Goal: Transaction & Acquisition: Purchase product/service

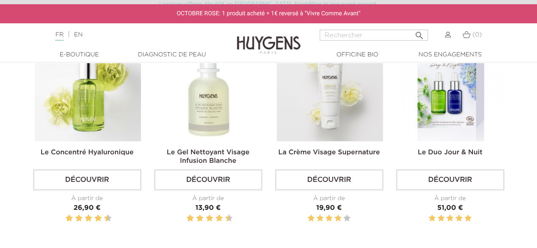
scroll to position [255, 0]
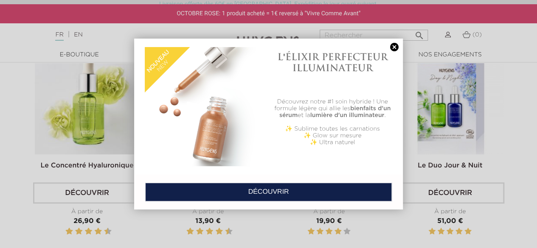
click at [395, 46] on link at bounding box center [394, 47] width 12 height 9
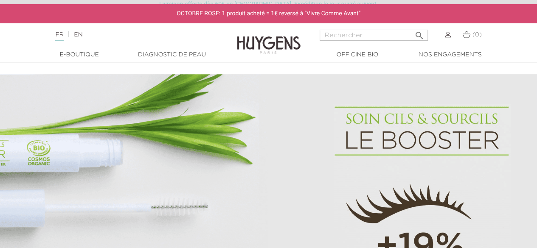
scroll to position [382, 0]
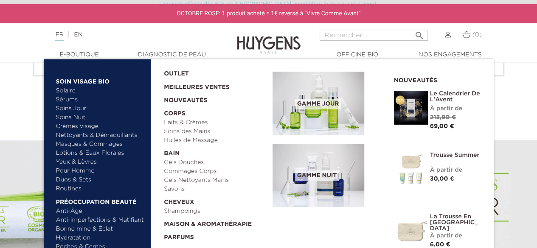
click at [87, 84] on link "  Soin Visage Bio" at bounding box center [100, 80] width 89 height 14
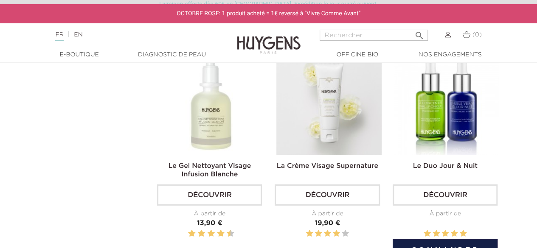
scroll to position [1400, 0]
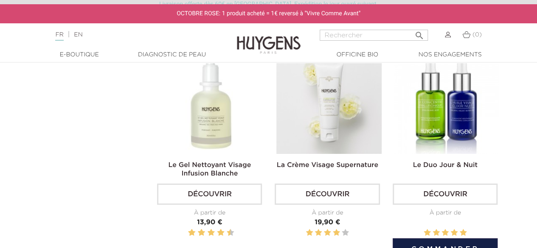
click at [443, 190] on link "Découvrir" at bounding box center [444, 194] width 105 height 21
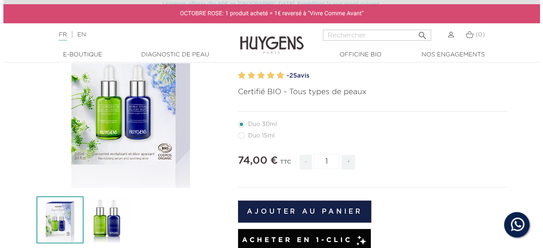
scroll to position [127, 0]
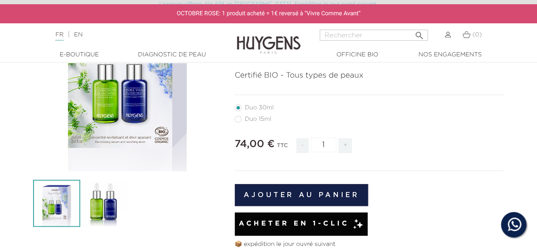
click at [107, 113] on div "" at bounding box center [127, 77] width 189 height 189
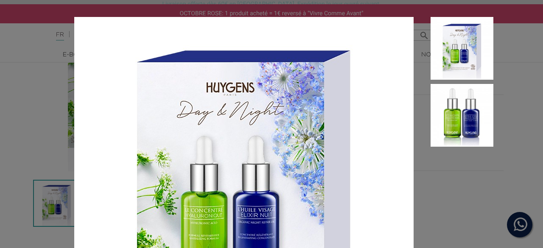
scroll to position [0, 0]
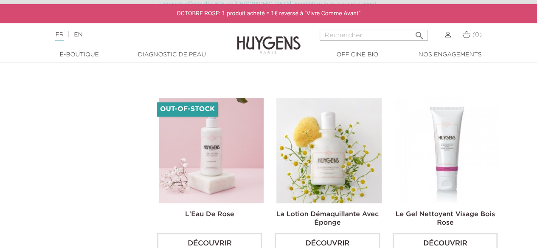
scroll to position [2079, 0]
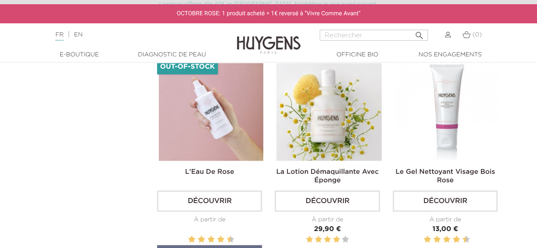
click at [221, 194] on link "Découvrir" at bounding box center [209, 201] width 105 height 21
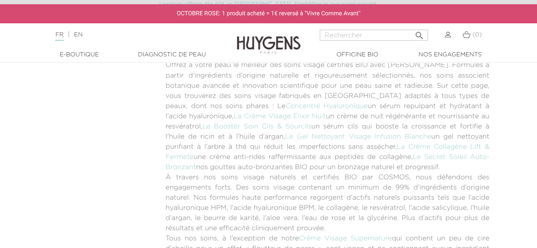
scroll to position [2334, 0]
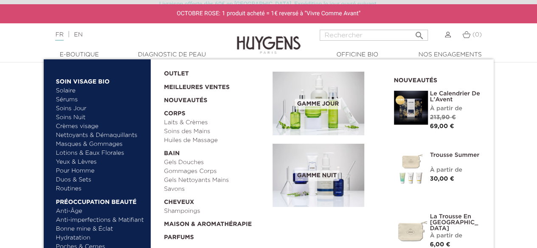
click at [62, 100] on link "Sérums" at bounding box center [100, 99] width 89 height 9
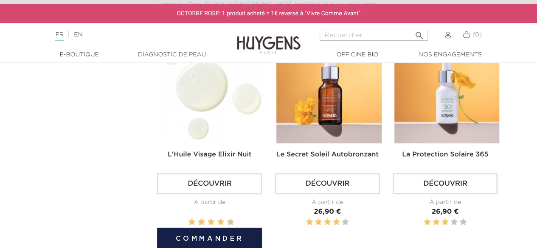
scroll to position [255, 0]
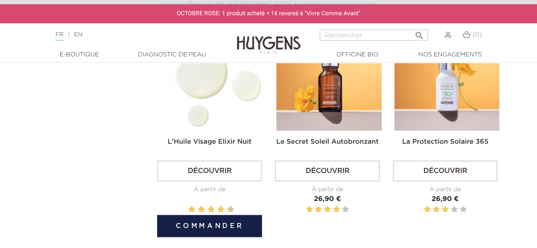
click at [206, 224] on button "Commander" at bounding box center [209, 226] width 105 height 22
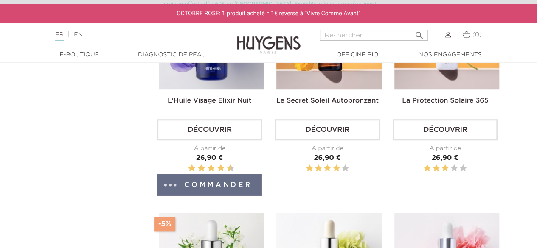
scroll to position [339, 0]
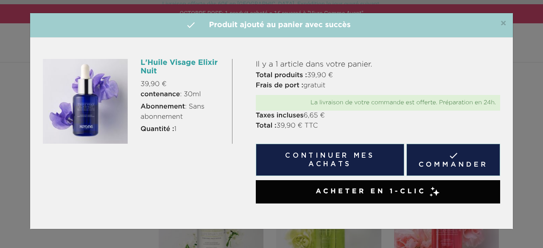
click at [321, 161] on button "Continuer mes achats" at bounding box center [330, 160] width 148 height 32
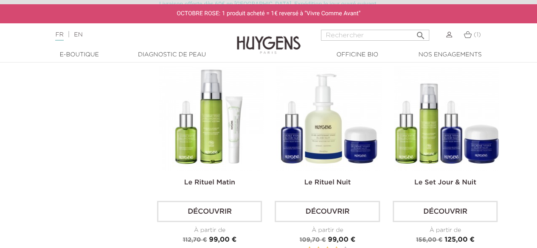
scroll to position [1146, 0]
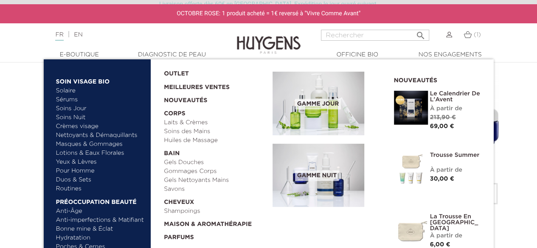
click at [175, 238] on link "Parfums" at bounding box center [215, 235] width 103 height 13
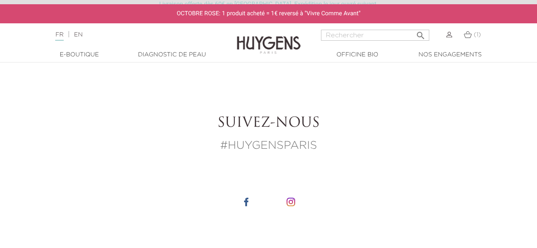
click at [465, 37] on img at bounding box center [467, 34] width 8 height 7
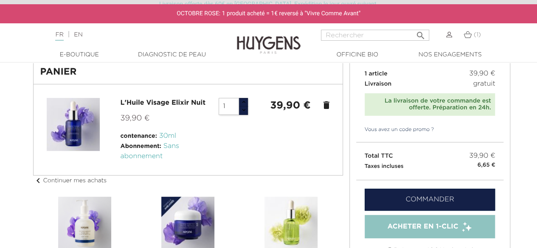
scroll to position [85, 0]
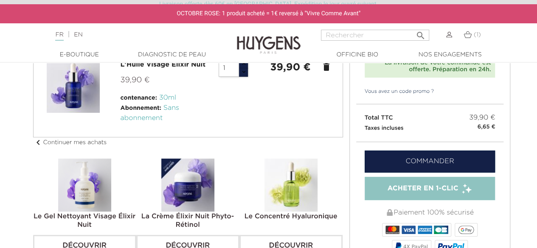
click at [427, 164] on link "Commander" at bounding box center [429, 162] width 131 height 22
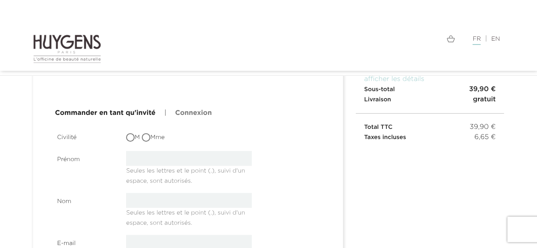
scroll to position [85, 0]
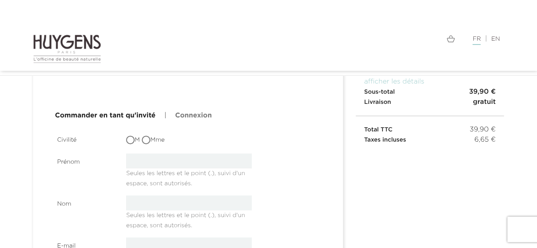
type input "[EMAIL_ADDRESS][DOMAIN_NAME]"
click at [148, 140] on input "Mme" at bounding box center [147, 141] width 8 height 8
radio input "true"
click at [166, 165] on input "text" at bounding box center [189, 161] width 126 height 15
type input "[GEOGRAPHIC_DATA]"
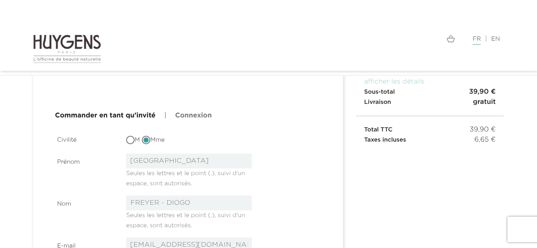
drag, startPoint x: 163, startPoint y: 201, endPoint x: 60, endPoint y: 188, distance: 104.3
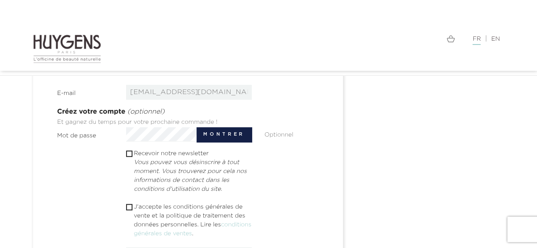
scroll to position [255, 0]
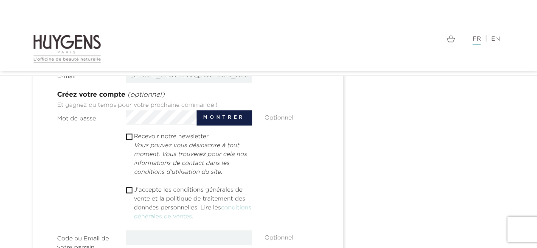
type input "DIOGO"
click at [130, 188] on input "checkbox" at bounding box center [129, 191] width 6 height 6
checkbox input "true"
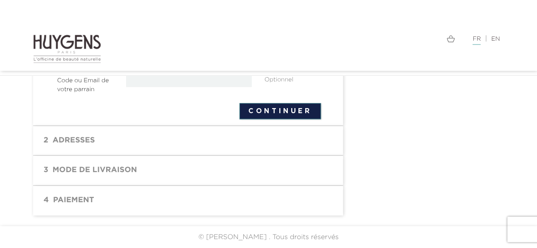
scroll to position [328, 0]
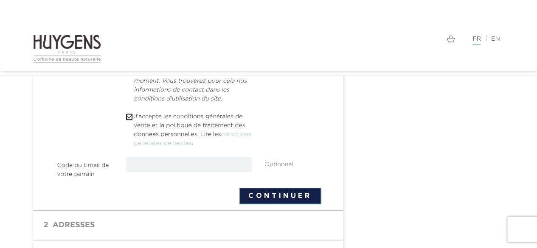
click at [166, 165] on input "text" at bounding box center [189, 164] width 126 height 15
type input "[EMAIL_ADDRESS][DOMAIN_NAME]"
click at [271, 194] on form "Civilité M Mme Prénom FLORENCE Seules les lettres et le point (.), suivi d'un e…" at bounding box center [188, 46] width 263 height 316
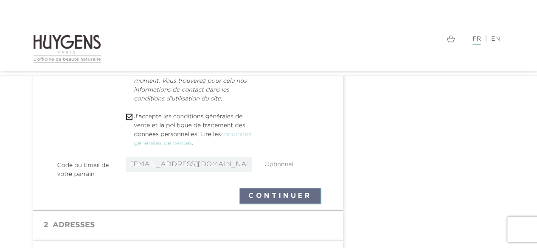
click at [230, 166] on input "[EMAIL_ADDRESS][DOMAIN_NAME]" at bounding box center [189, 164] width 126 height 15
drag, startPoint x: 225, startPoint y: 166, endPoint x: 81, endPoint y: 162, distance: 144.3
click at [81, 162] on div "Code ou Email de votre parrain florencediogo51@gmail.com Optionnel" at bounding box center [189, 169] width 276 height 24
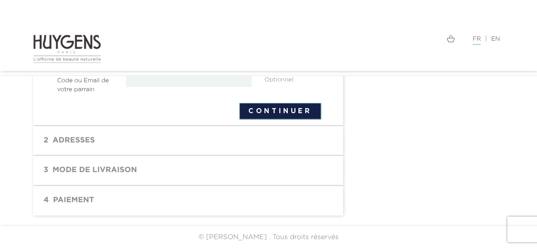
click at [136, 140] on h1 "2 Adresses" at bounding box center [187, 140] width 297 height 17
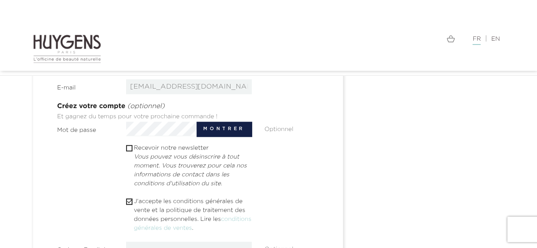
scroll to position [370, 0]
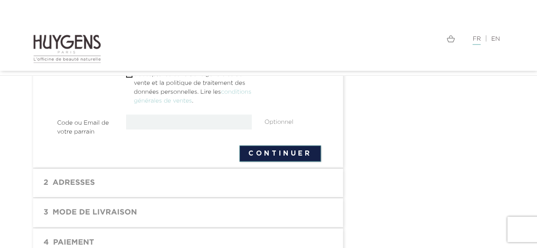
click at [272, 151] on button "Continuer" at bounding box center [279, 154] width 81 height 16
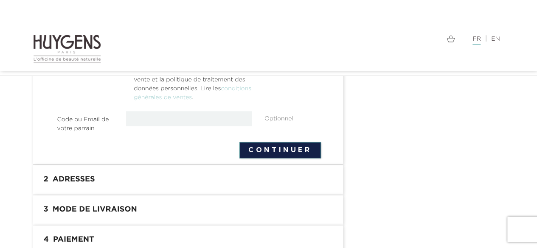
scroll to position [85, 0]
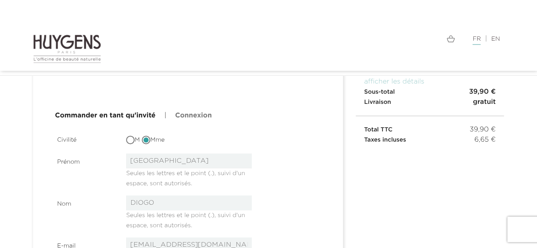
click at [99, 116] on link "Commander en tant qu'invité" at bounding box center [105, 116] width 101 height 10
click at [199, 117] on link "Connexion" at bounding box center [193, 116] width 36 height 10
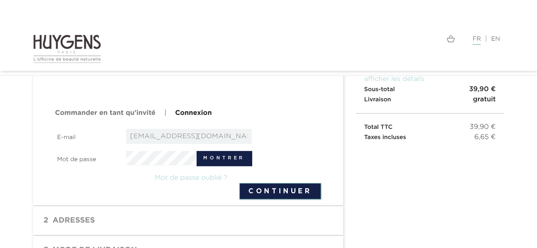
scroll to position [167, 0]
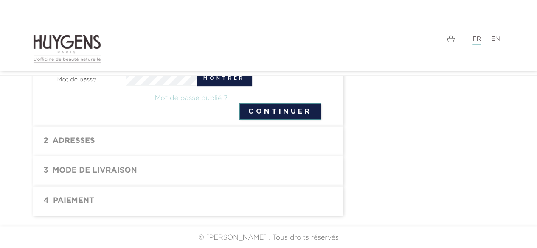
click at [274, 114] on button "Continuer" at bounding box center [279, 112] width 81 height 16
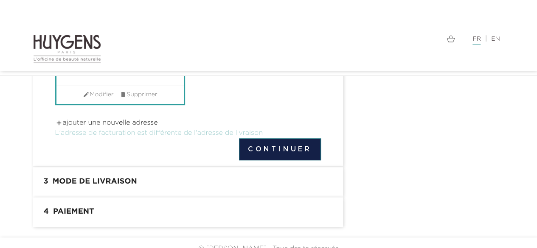
scroll to position [42, 0]
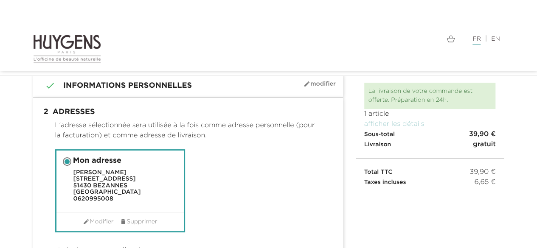
click at [27, 169] on div " 1 Informations personnelles mode_edit Modifier Connecté en tant que [PERSON_N…" at bounding box center [188, 214] width 322 height 280
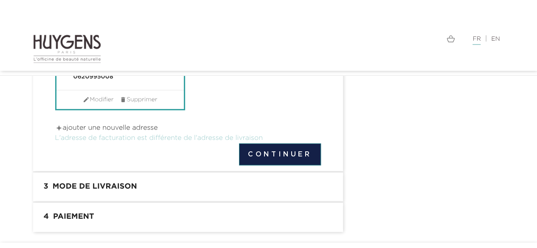
scroll to position [170, 0]
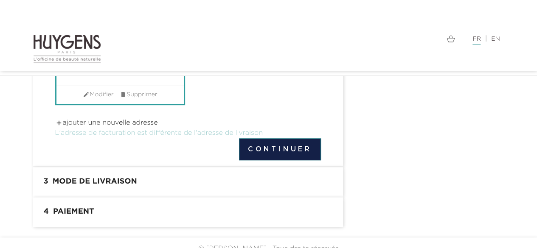
click at [286, 149] on button "Continuer" at bounding box center [280, 149] width 82 height 22
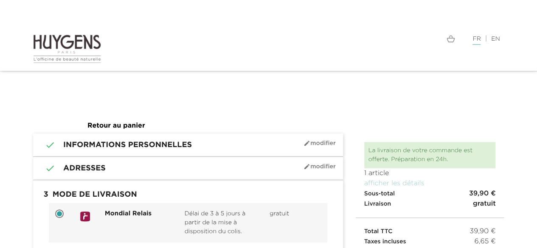
click at [60, 212] on span at bounding box center [59, 213] width 5 height 5
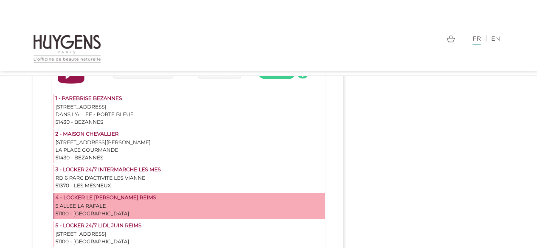
scroll to position [170, 0]
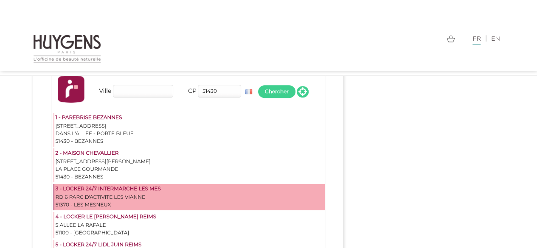
click at [121, 188] on div "3 - LOCKER 24/7 INTERMARCHE LES MES" at bounding box center [190, 189] width 268 height 8
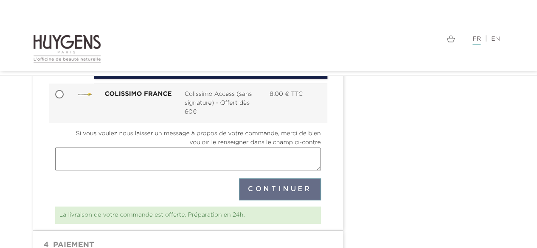
scroll to position [451, 0]
